Goal: Find specific page/section: Find specific page/section

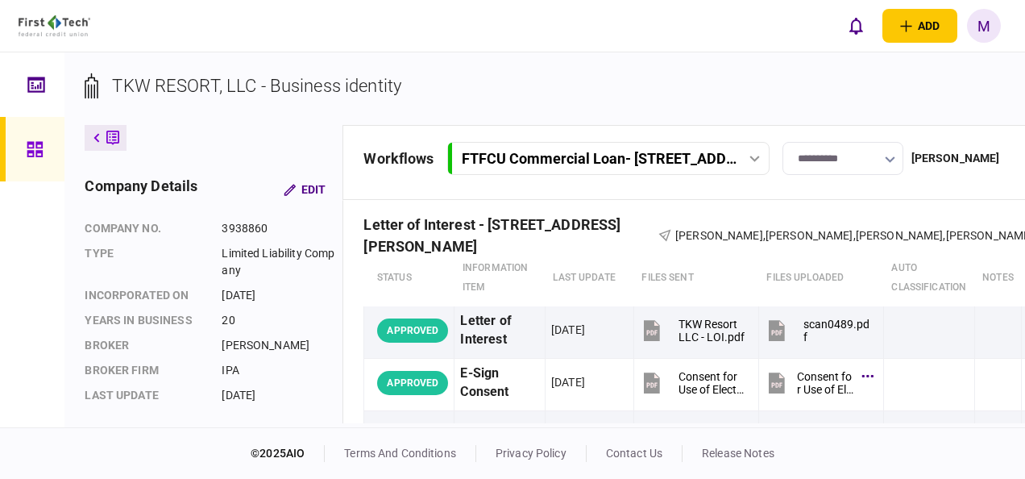
scroll to position [484, 0]
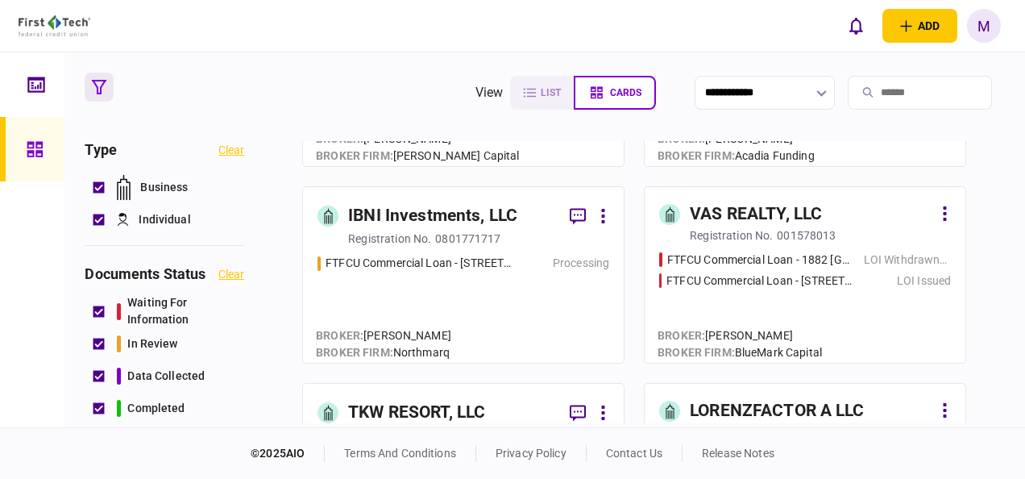
scroll to position [161, 0]
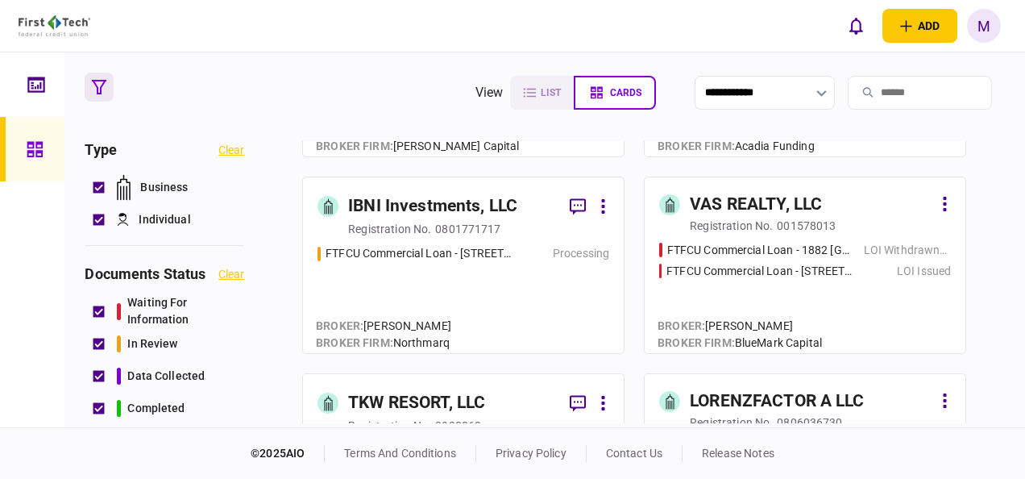
click at [875, 222] on div "registration no. 001578013" at bounding box center [820, 226] width 261 height 16
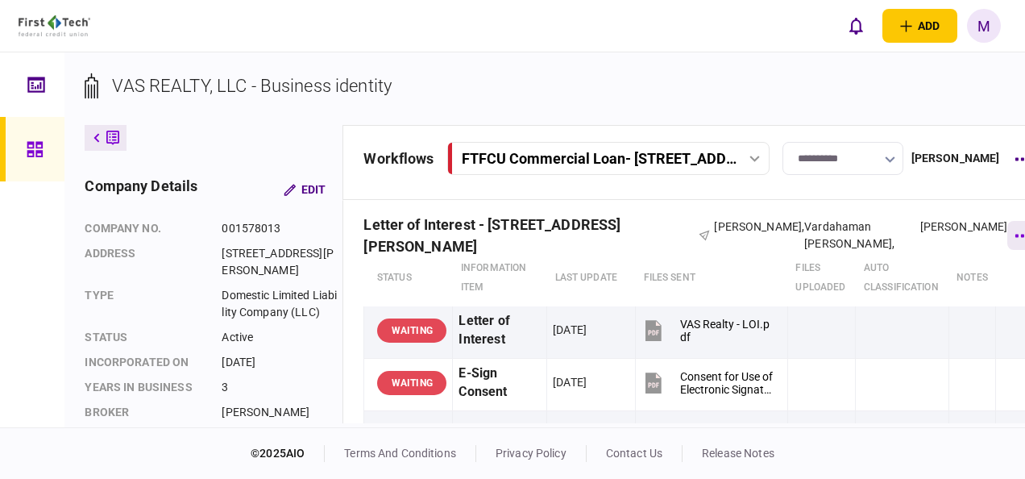
click at [1008, 234] on button "button" at bounding box center [1022, 235] width 29 height 29
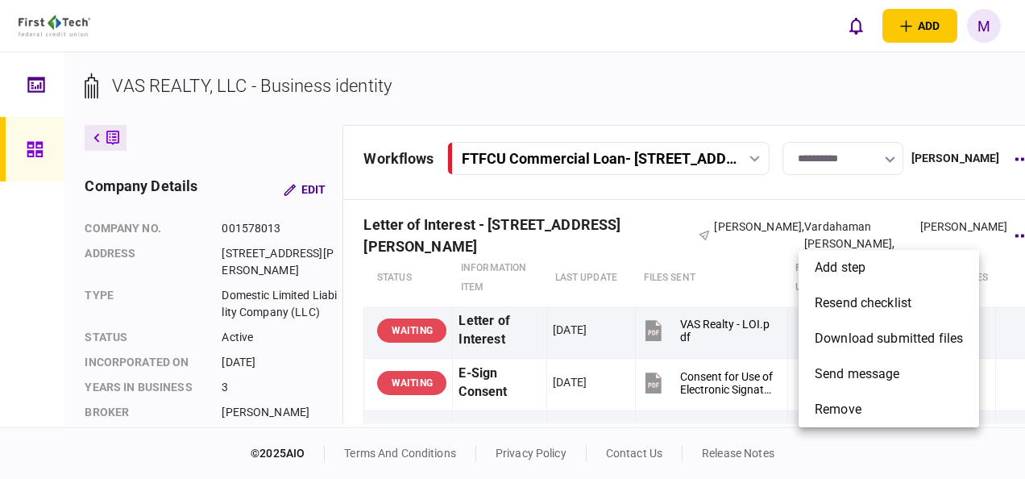
click at [945, 217] on div at bounding box center [512, 239] width 1025 height 479
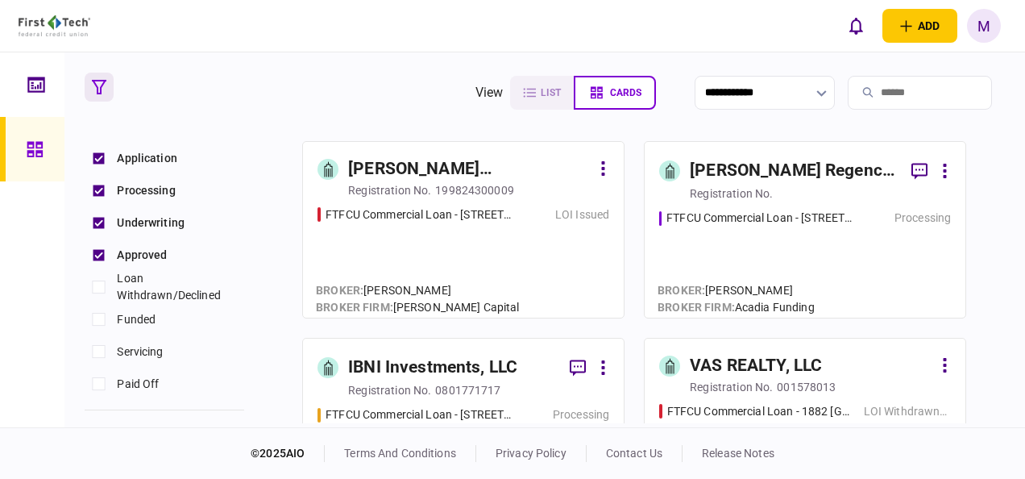
scroll to position [242, 0]
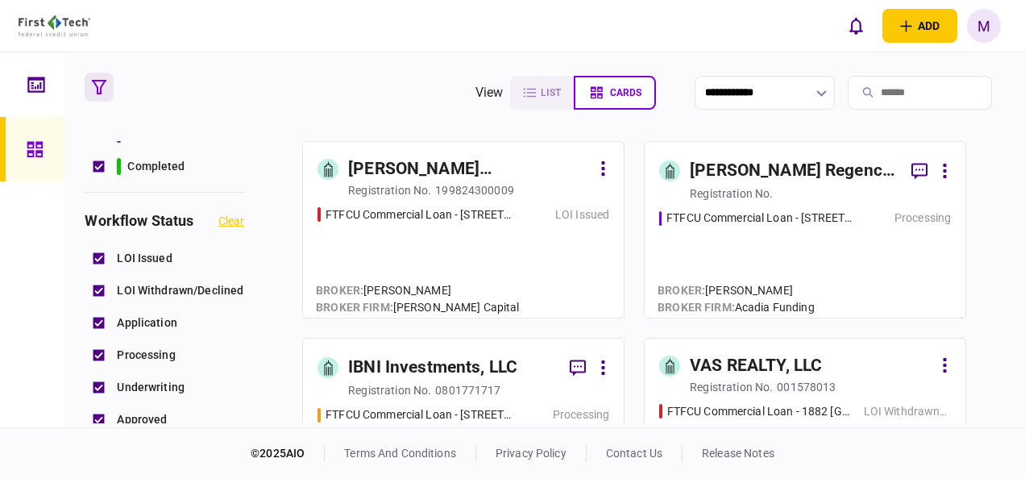
click at [832, 257] on div "FTFCU Commercial Loan - [STREET_ADDRESS][PERSON_NAME] Processing" at bounding box center [805, 257] width 292 height 94
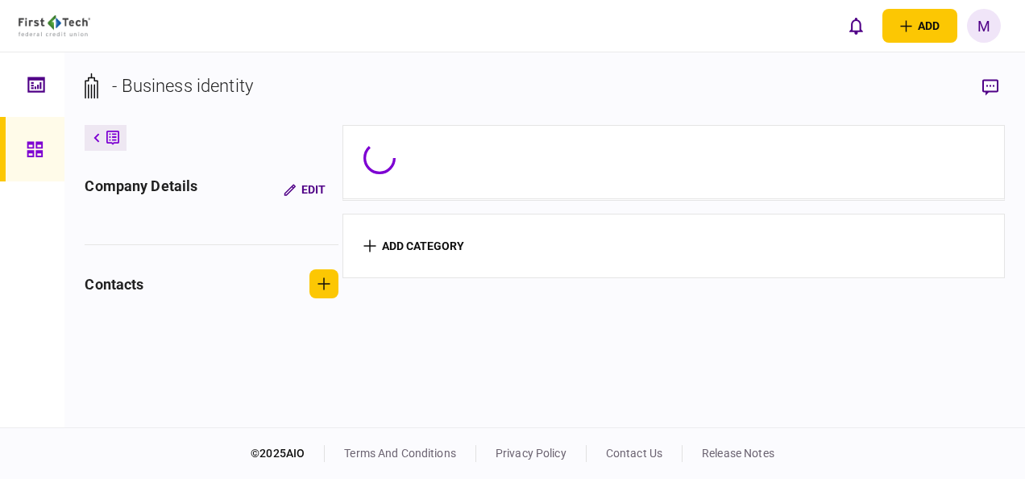
click at [832, 257] on section "add category" at bounding box center [674, 246] width 662 height 64
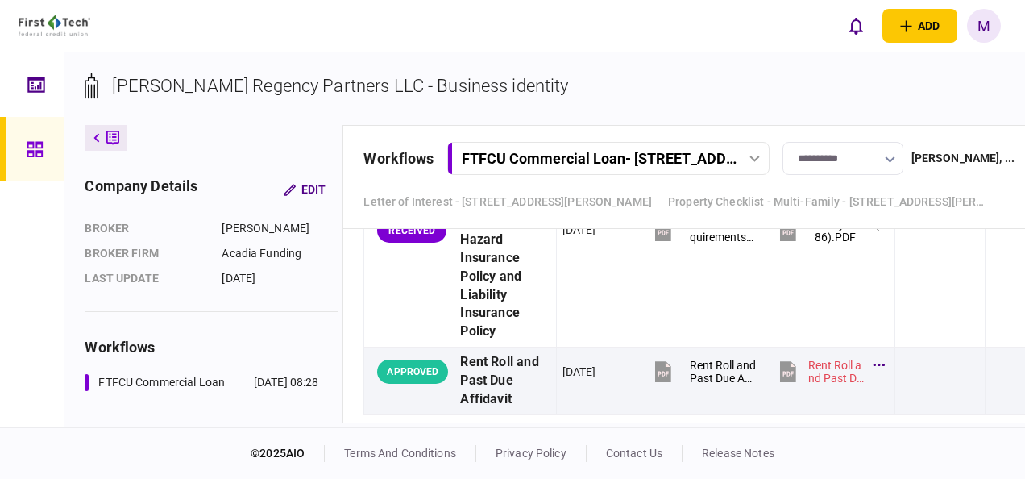
scroll to position [1935, 0]
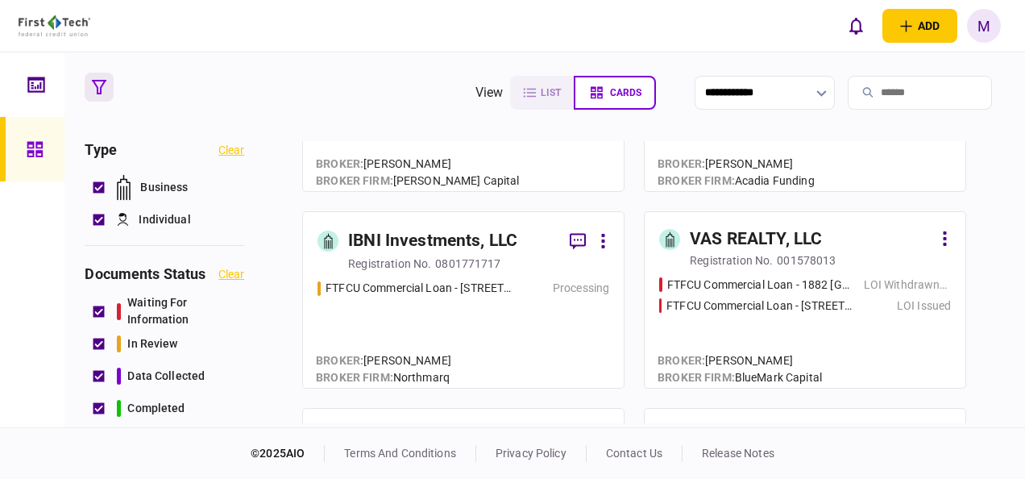
scroll to position [161, 0]
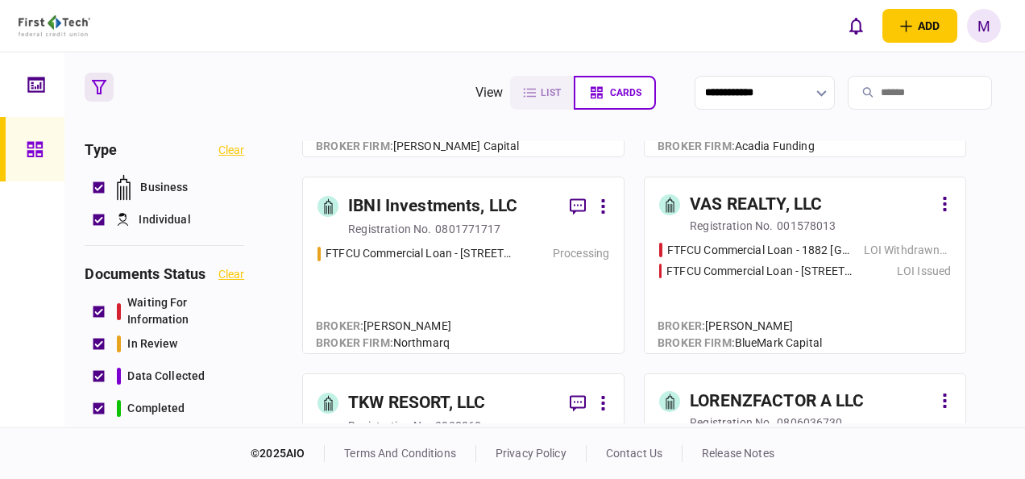
click at [837, 302] on div "FTFCU Commercial Loan - 1882 New Scotland Road LOI Withdrawn/Declined FTFCU Com…" at bounding box center [805, 291] width 292 height 98
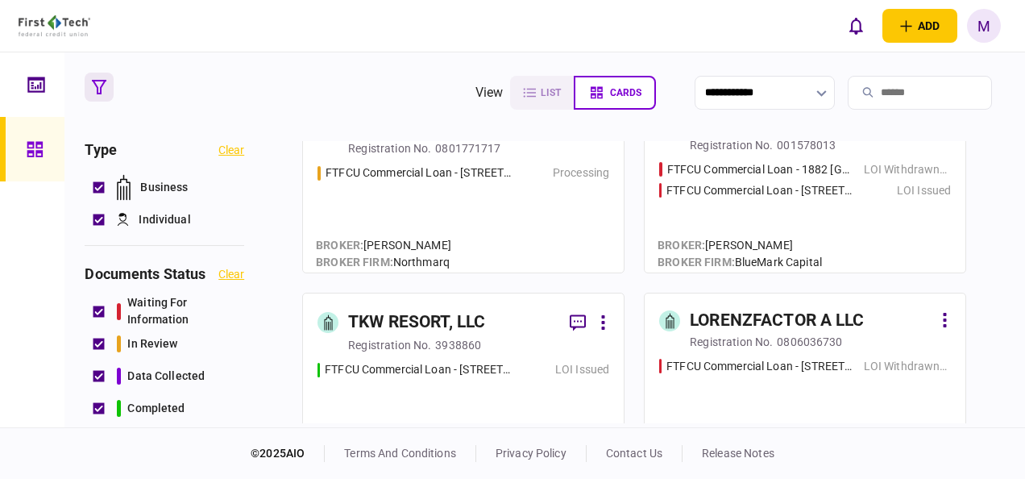
scroll to position [322, 0]
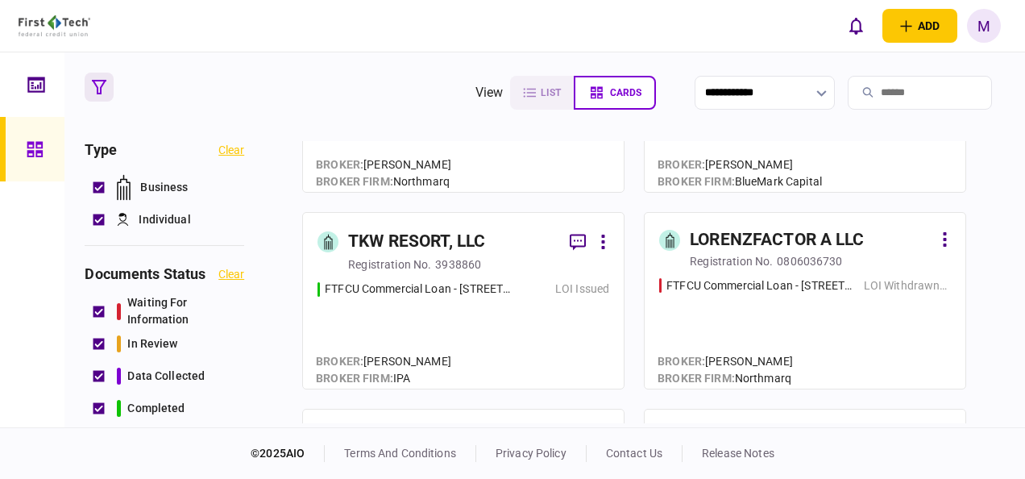
click at [444, 329] on div "FTFCU Commercial Loan - 1402 Boone Street LOI Issued" at bounding box center [464, 328] width 292 height 94
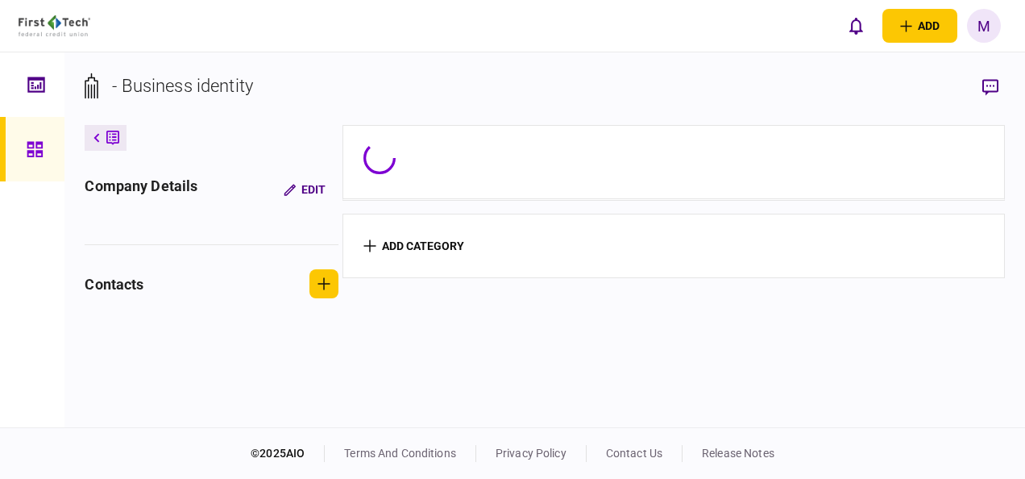
click at [444, 329] on section "add category" at bounding box center [674, 274] width 662 height 298
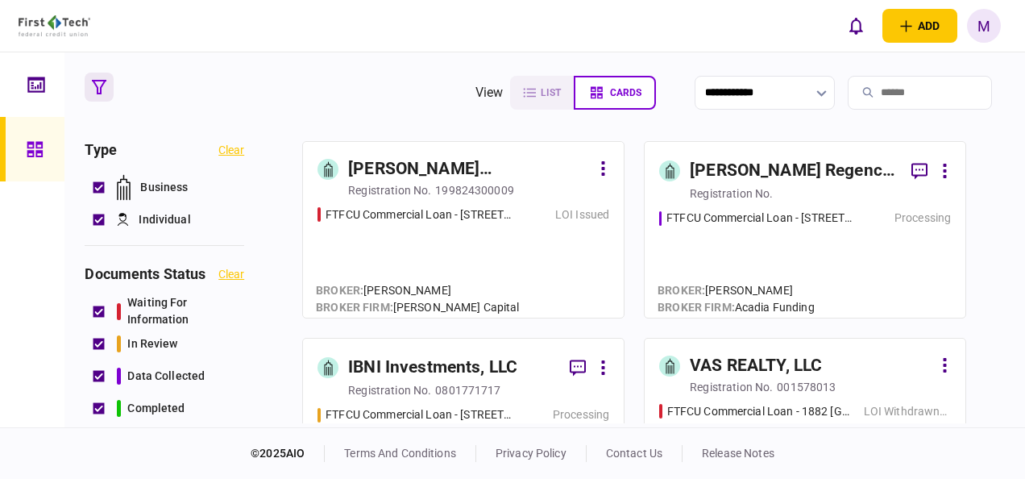
click at [837, 229] on div "FTFCU Commercial Loan - [STREET_ADDRESS][PERSON_NAME] Processing" at bounding box center [805, 257] width 292 height 94
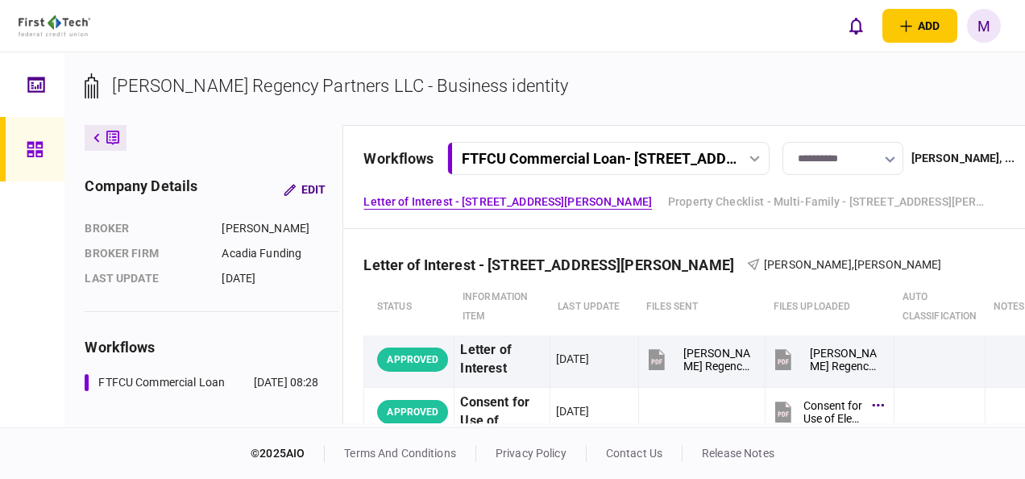
click at [764, 263] on span "[PERSON_NAME]" at bounding box center [808, 264] width 88 height 13
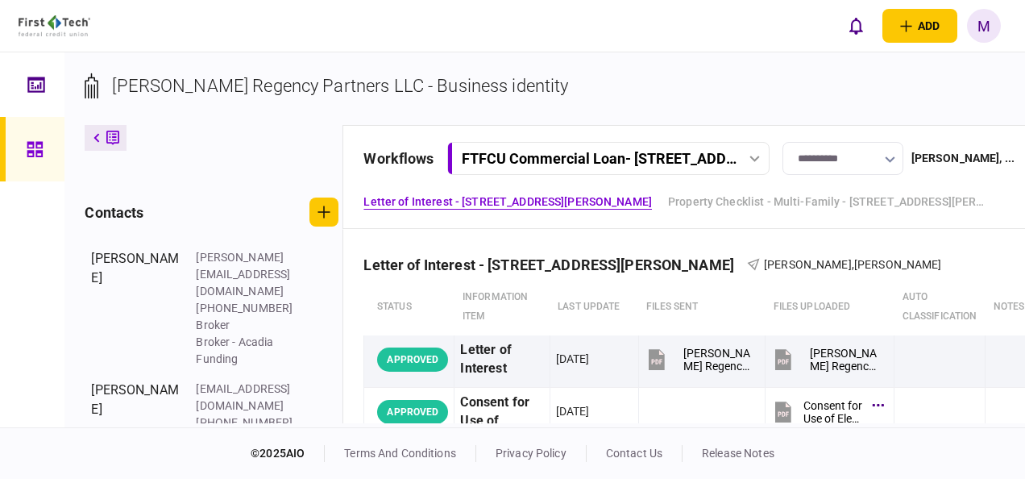
scroll to position [253, 0]
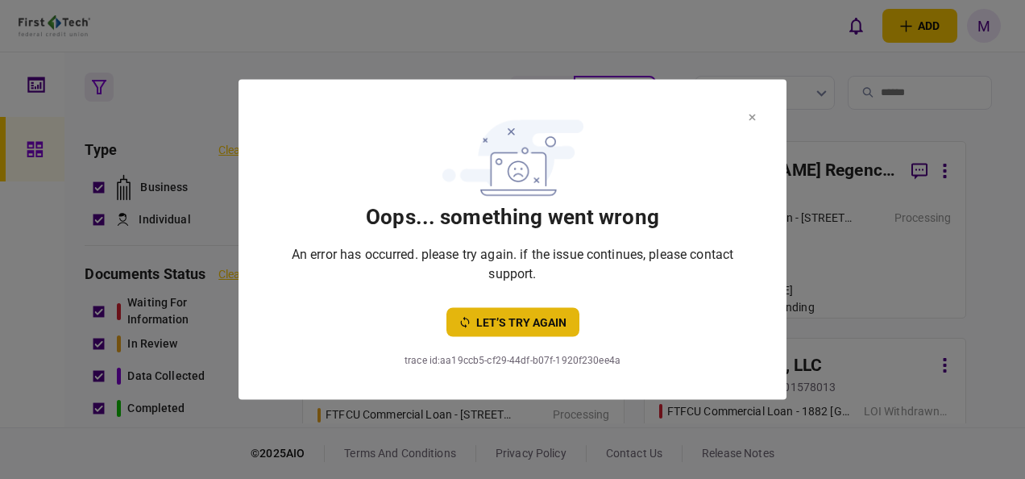
click at [560, 324] on button "let’s try again" at bounding box center [513, 322] width 133 height 29
click at [753, 117] on icon at bounding box center [753, 117] width 6 height 6
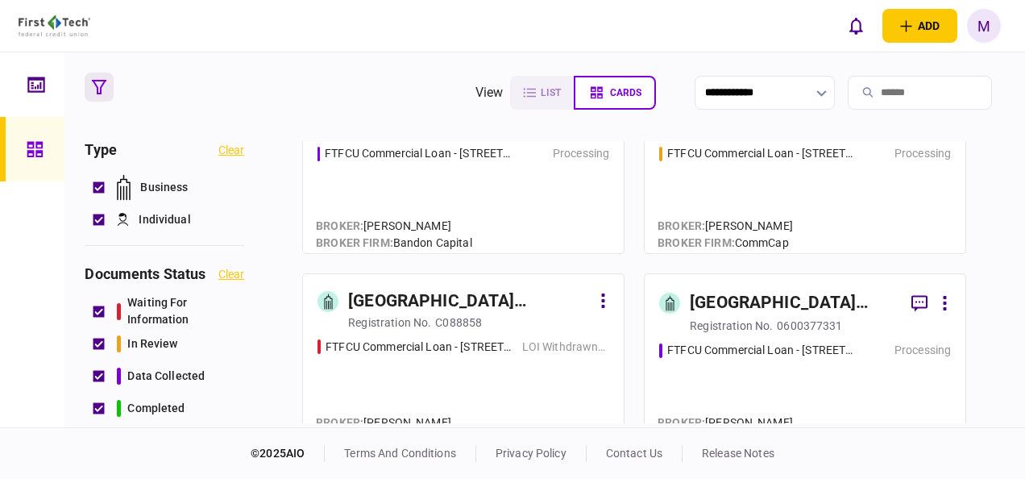
scroll to position [1128, 0]
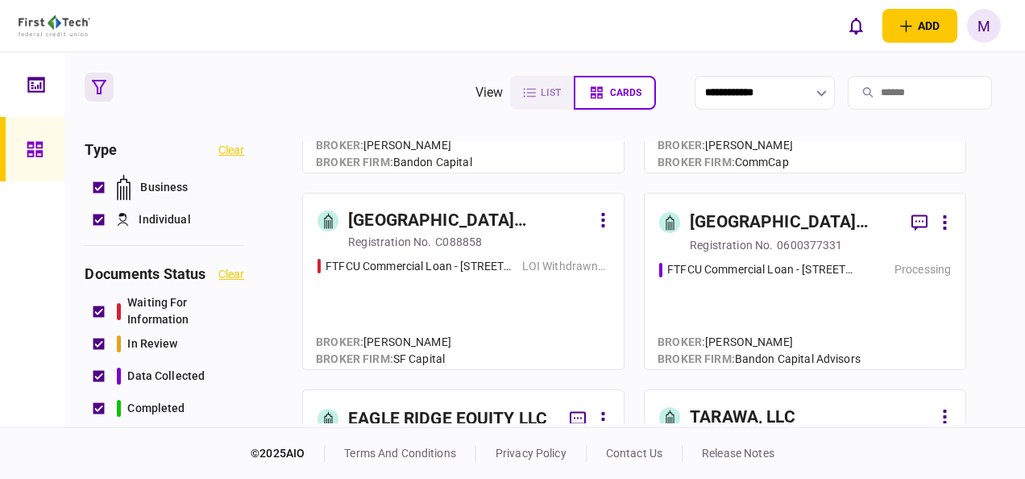
click at [701, 303] on div "FTFCU Commercial Loan - 325 Main Street Little Ferry NJ Processing" at bounding box center [805, 308] width 292 height 94
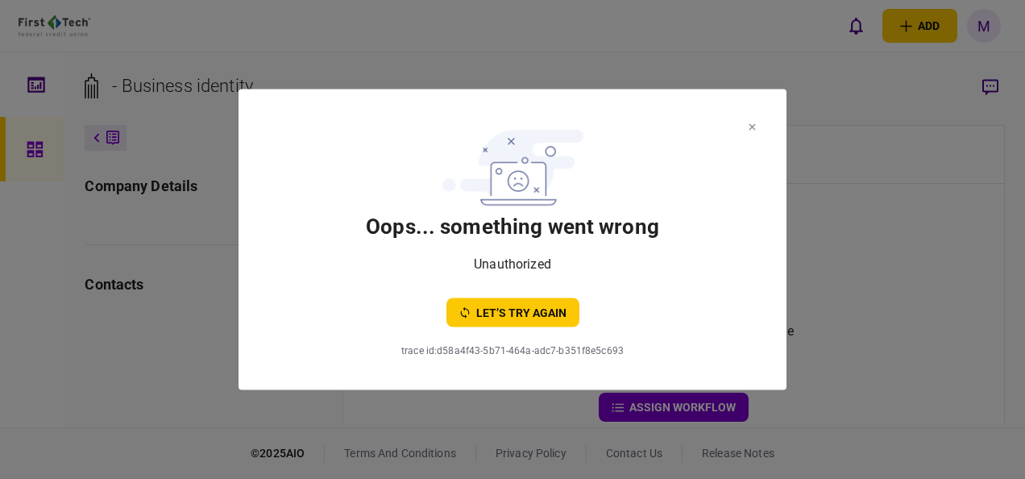
click at [753, 125] on icon at bounding box center [752, 127] width 7 height 6
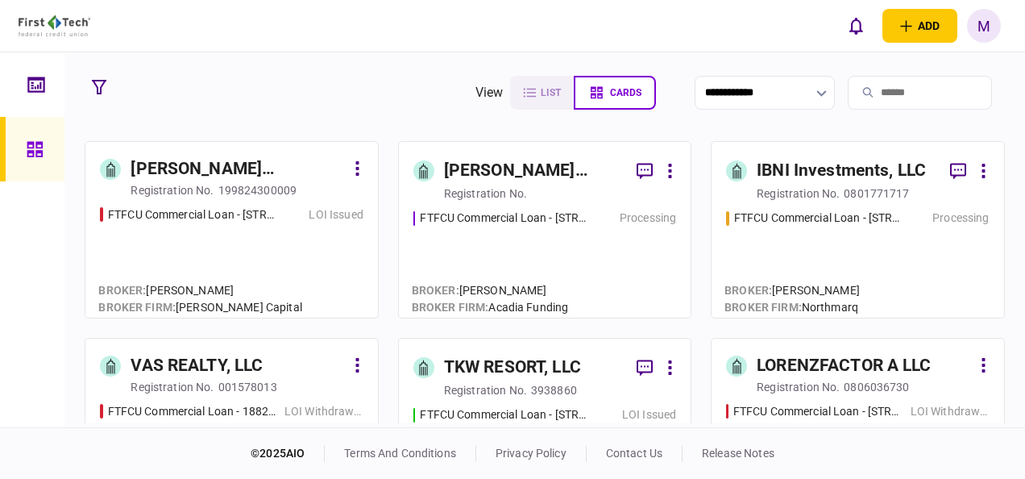
click at [524, 247] on div "FTFCU Commercial Loan - [STREET_ADDRESS][PERSON_NAME] Processing" at bounding box center [545, 257] width 263 height 94
